Goal: Information Seeking & Learning: Learn about a topic

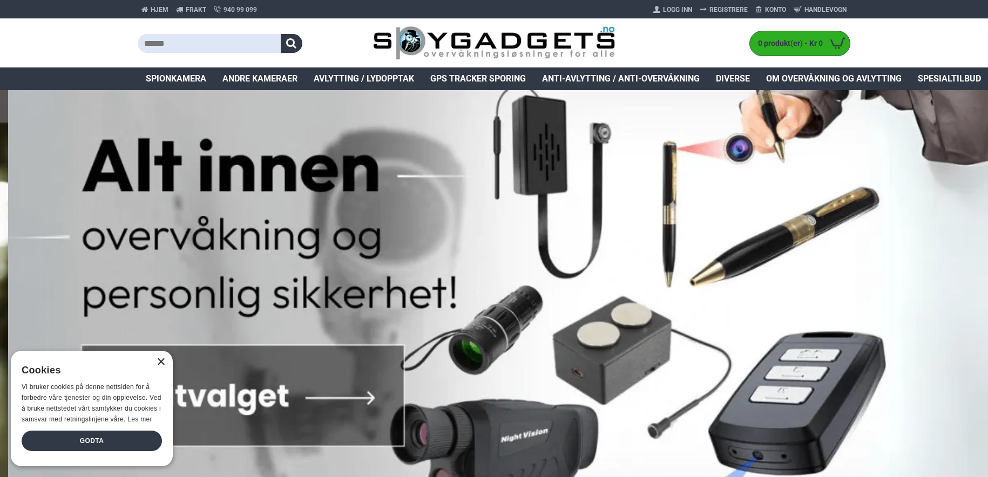
click at [161, 361] on div "×" at bounding box center [161, 363] width 8 height 8
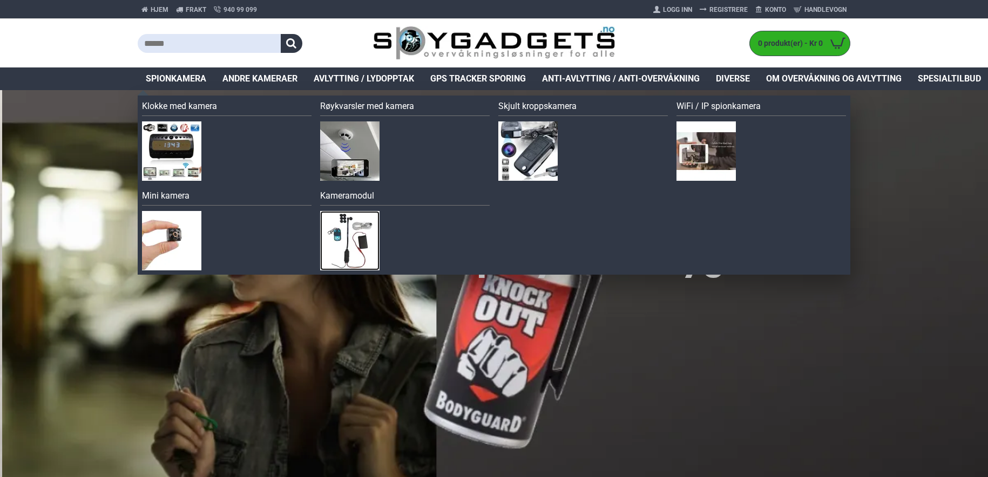
click at [339, 244] on img at bounding box center [349, 240] width 59 height 59
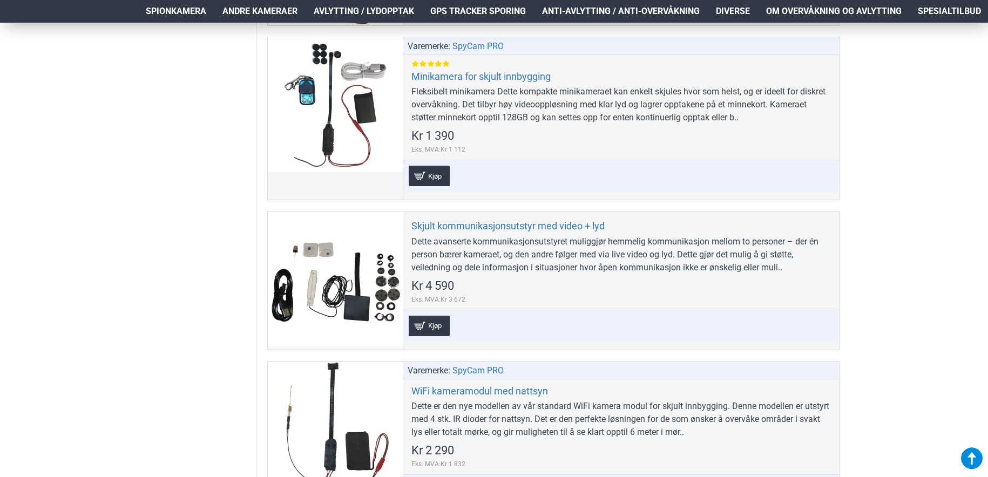
scroll to position [709, 0]
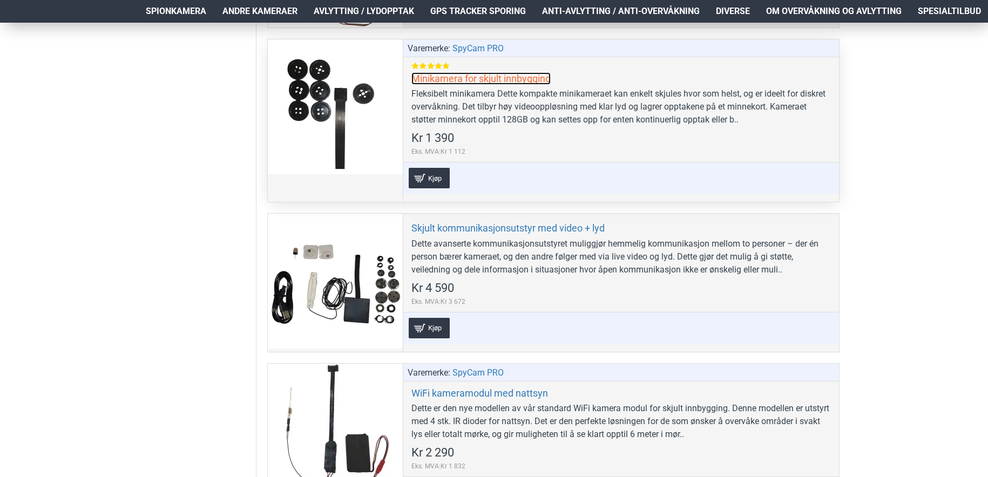
click at [455, 79] on link "Minikamera for skjult innbygging" at bounding box center [480, 78] width 139 height 12
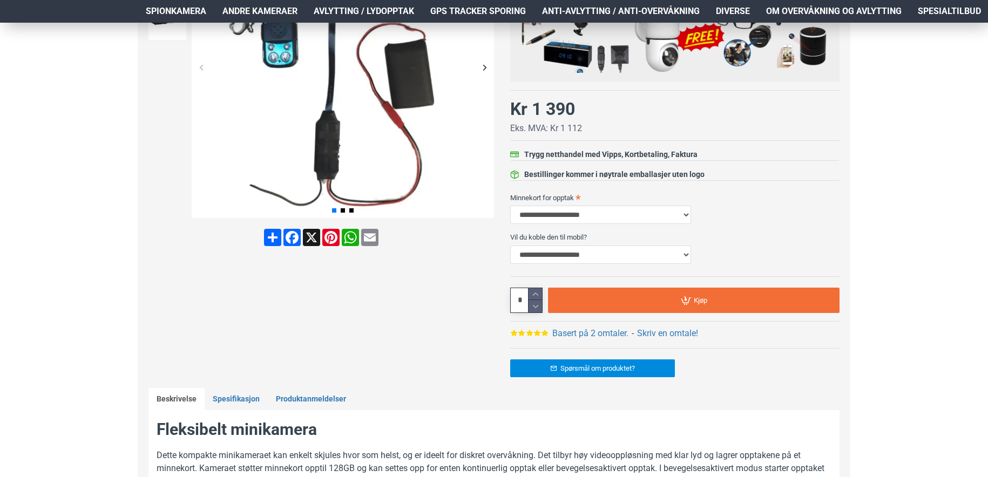
scroll to position [33, 0]
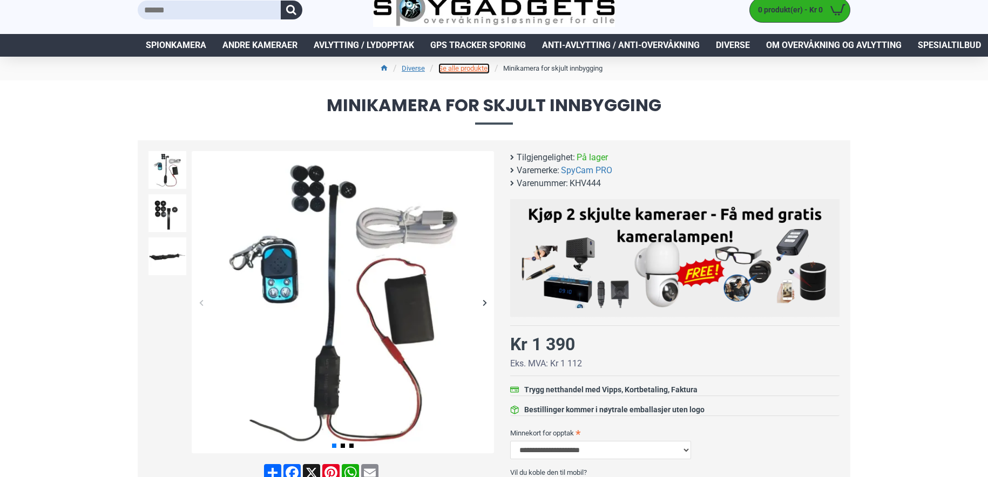
click at [468, 71] on link "Se alle produkter" at bounding box center [463, 68] width 51 height 11
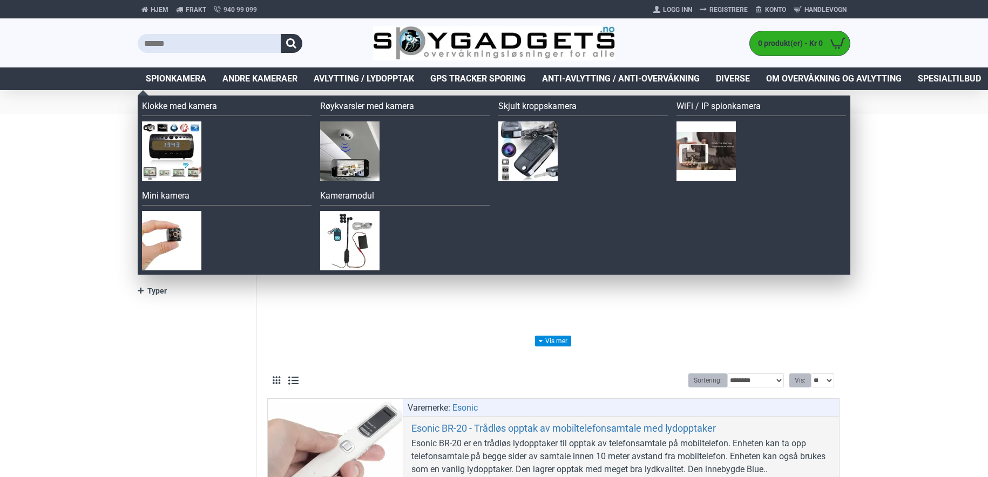
click at [183, 79] on span "Spionkamera" at bounding box center [176, 78] width 60 height 13
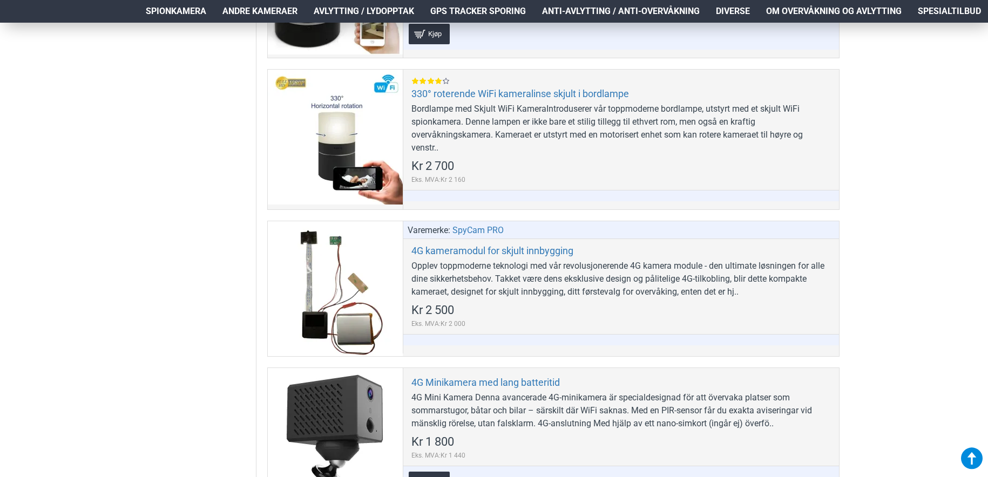
scroll to position [910, 0]
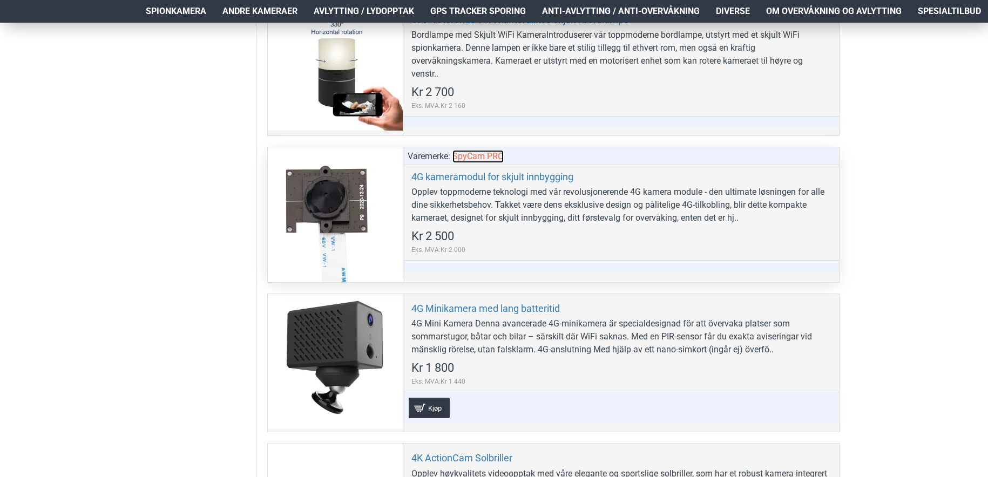
click at [493, 156] on link "SpyCam PRO" at bounding box center [477, 156] width 51 height 13
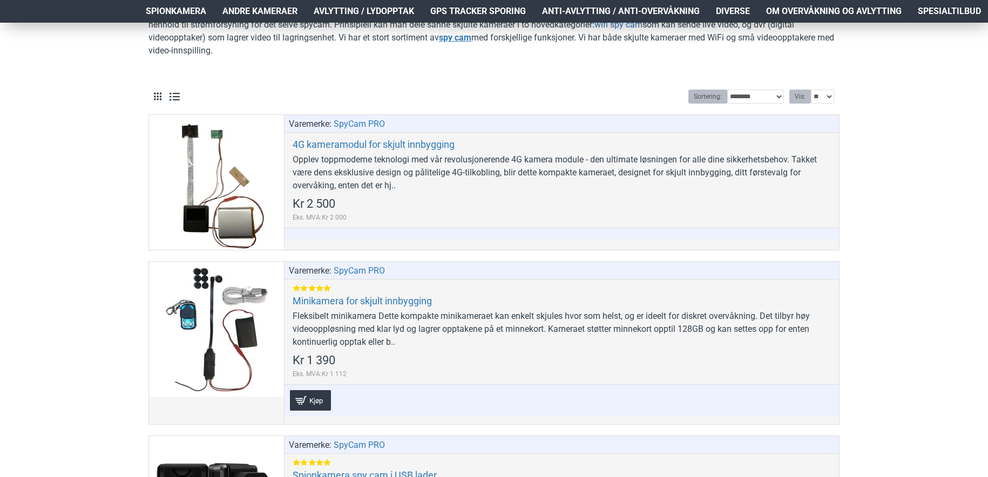
scroll to position [247, 0]
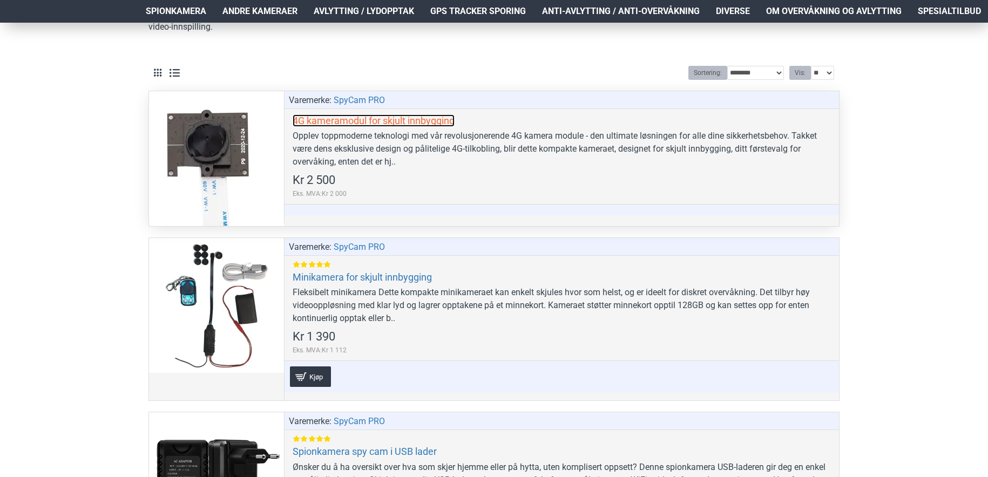
click at [378, 123] on link "4G kameramodul for skjult innbygging" at bounding box center [374, 120] width 162 height 12
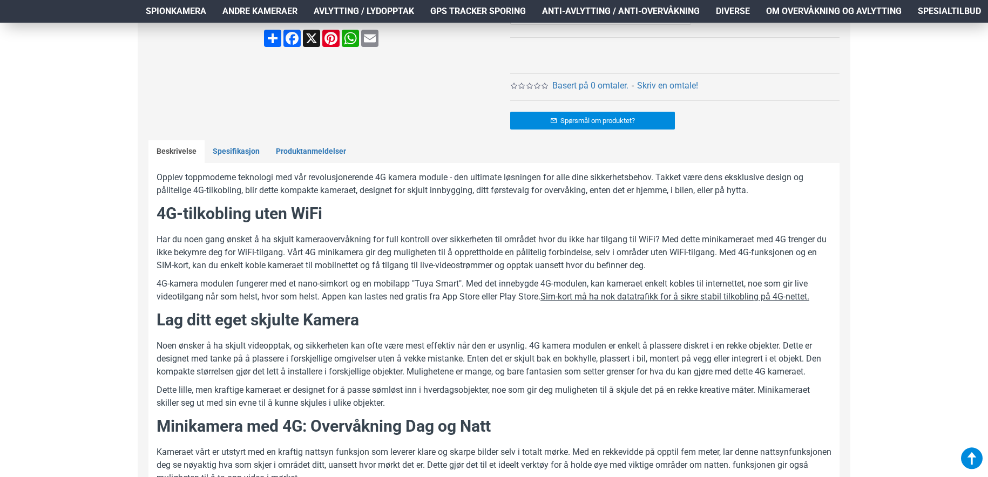
scroll to position [475, 0]
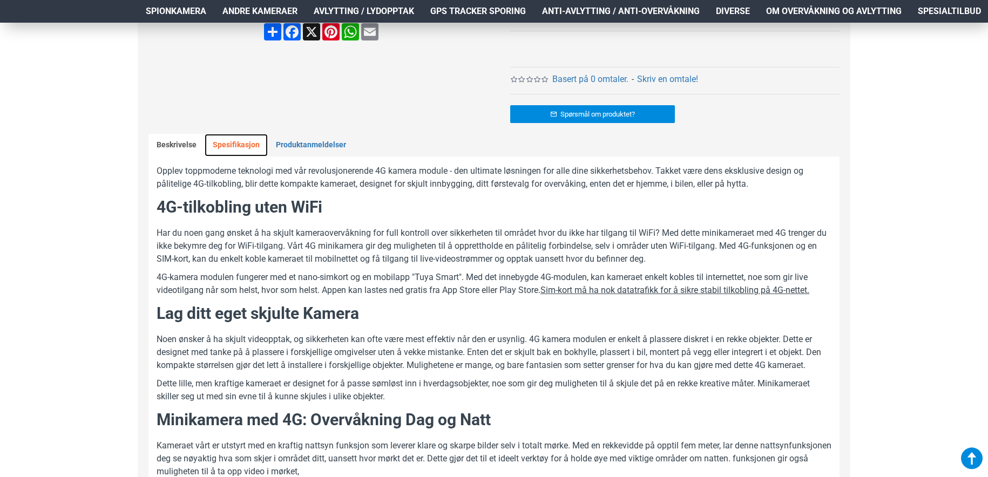
click at [244, 146] on link "Spesifikasjon" at bounding box center [236, 145] width 63 height 23
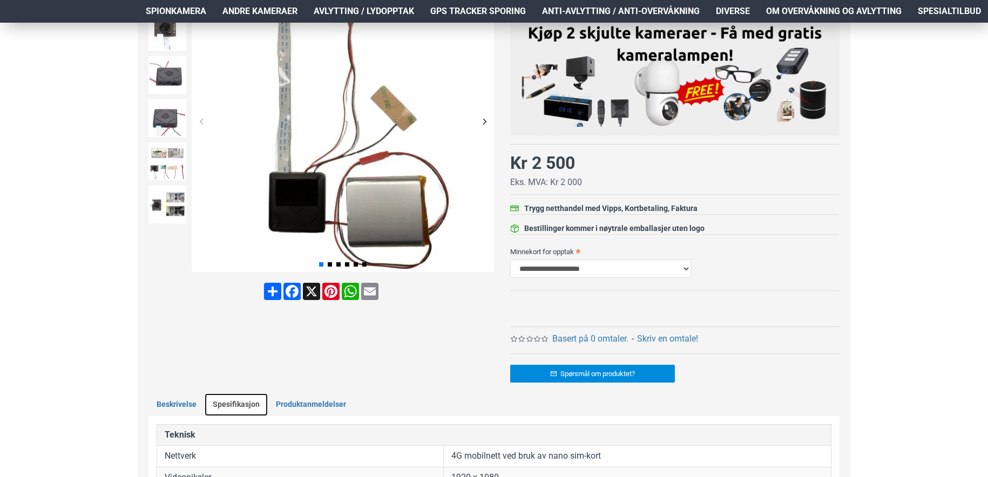
scroll to position [242, 0]
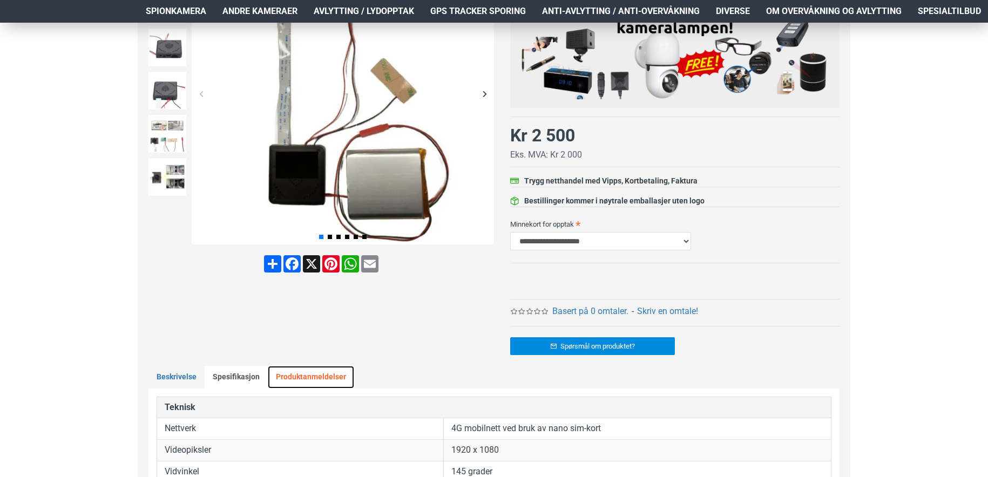
click at [296, 375] on link "Produktanmeldelser" at bounding box center [311, 377] width 86 height 23
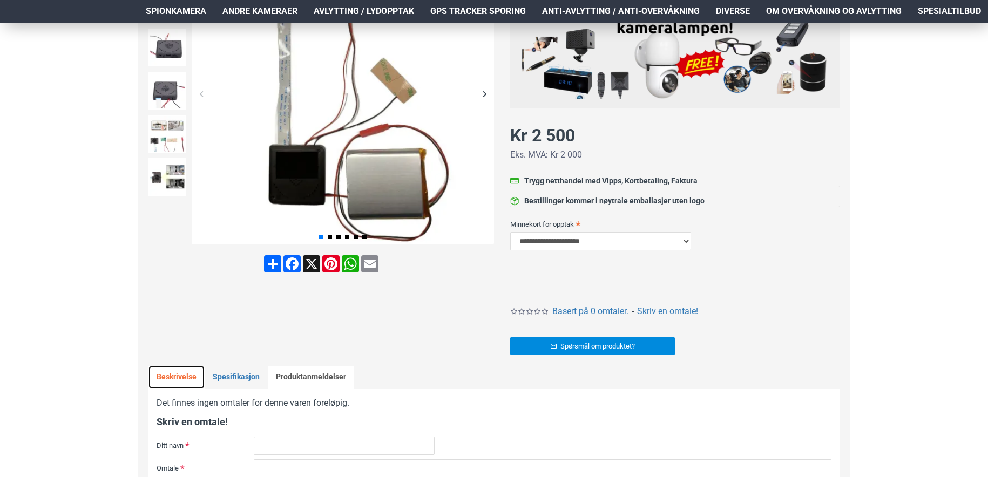
click at [166, 376] on link "Beskrivelse" at bounding box center [176, 377] width 56 height 23
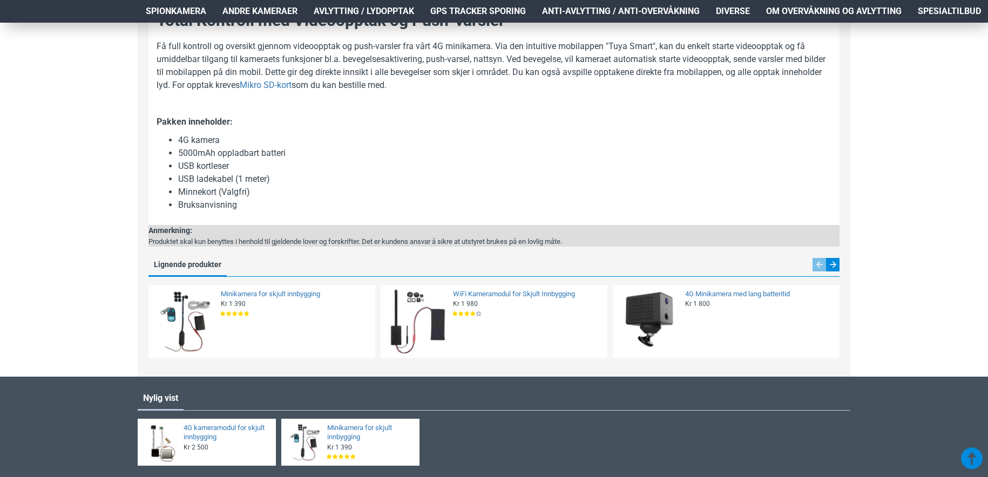
scroll to position [218, 0]
